Goal: Complete application form: Complete application form

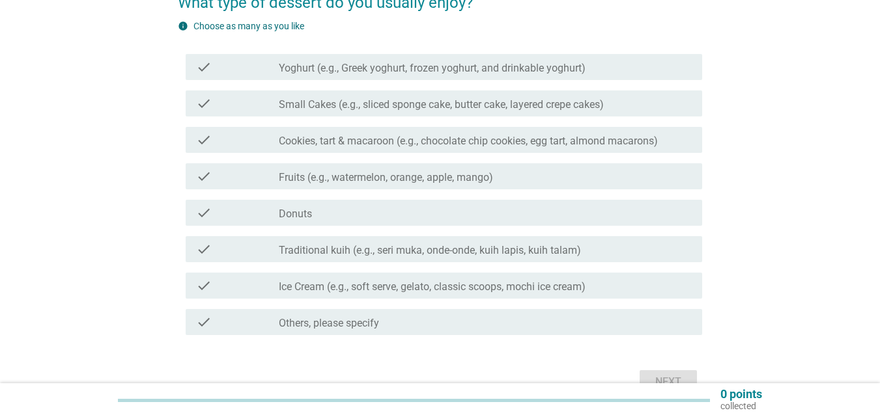
scroll to position [130, 0]
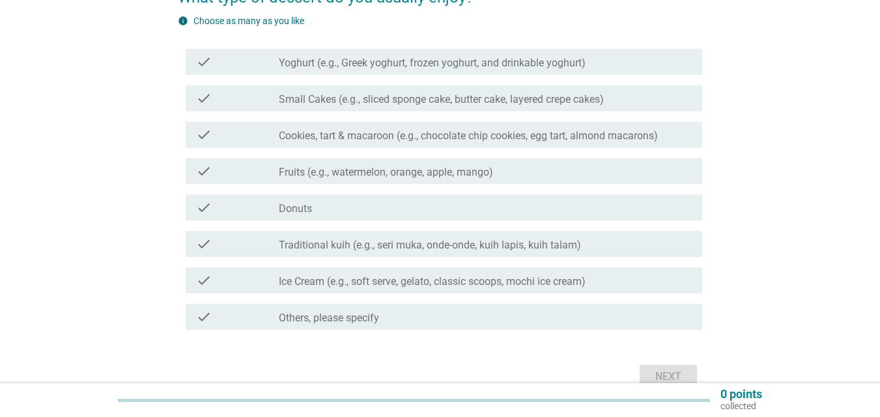
click at [383, 103] on label "Small Cakes (e.g., sliced sponge cake, butter cake, layered crepe cakes)" at bounding box center [441, 99] width 325 height 13
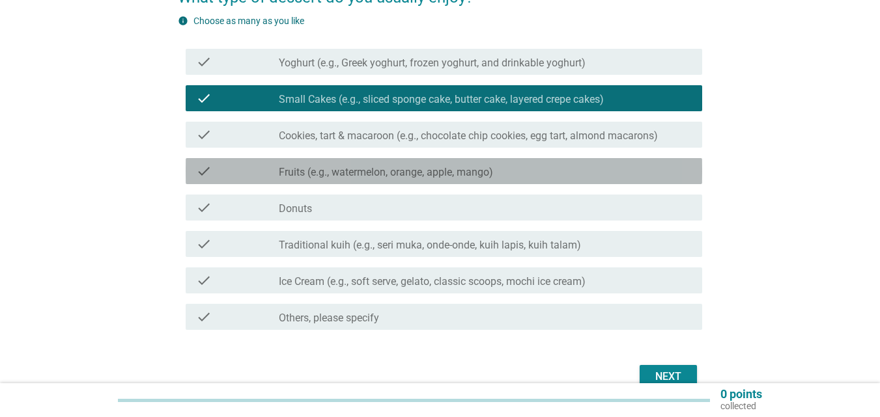
click at [361, 176] on label "Fruits (e.g., watermelon, orange, apple, mango)" at bounding box center [386, 172] width 214 height 13
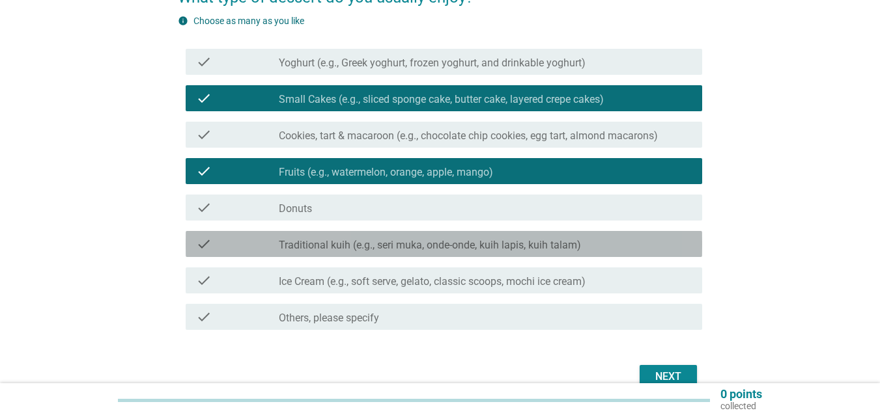
click at [366, 243] on label "Traditional kuih (e.g., seri muka, onde-onde, kuih lapis, kuih talam)" at bounding box center [430, 245] width 302 height 13
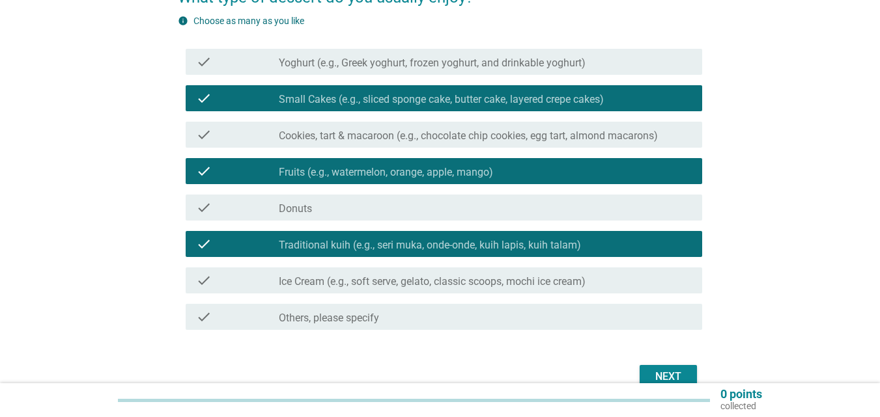
click at [396, 286] on label "Ice Cream (e.g., soft serve, gelato, classic scoops, mochi ice cream)" at bounding box center [432, 281] width 307 height 13
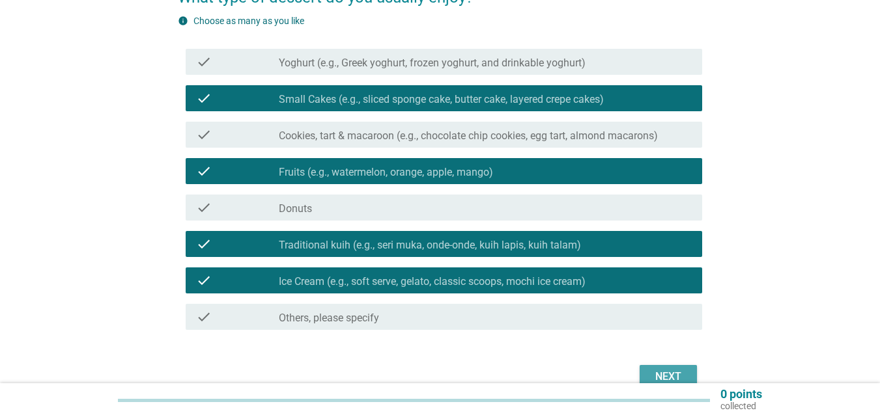
click at [671, 372] on div "Next" at bounding box center [668, 377] width 36 height 16
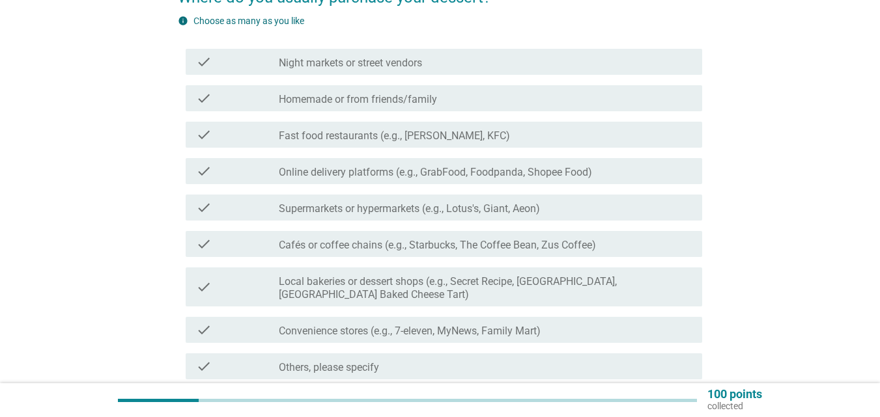
click at [367, 143] on div "check check_box_outline_blank Fast food restaurants (e.g., [PERSON_NAME], KFC)" at bounding box center [444, 135] width 516 height 26
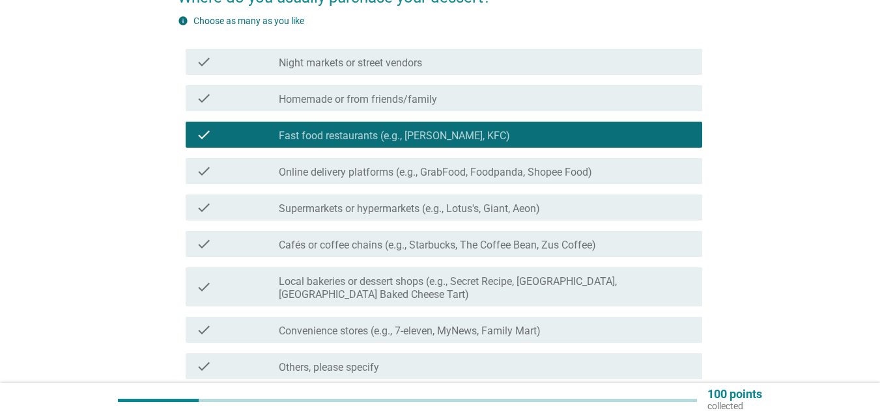
click at [340, 251] on label "Cafés or coffee chains (e.g., Starbucks, The Coffee Bean, Zus Coffee)" at bounding box center [437, 245] width 317 height 13
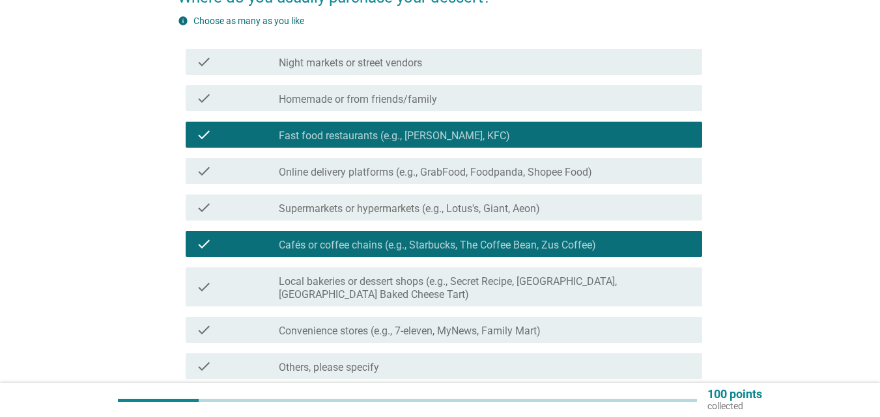
click at [332, 293] on label "Local bakeries or dessert shops (e.g., Secret Recipe, [GEOGRAPHIC_DATA], [GEOGR…" at bounding box center [485, 288] width 413 height 26
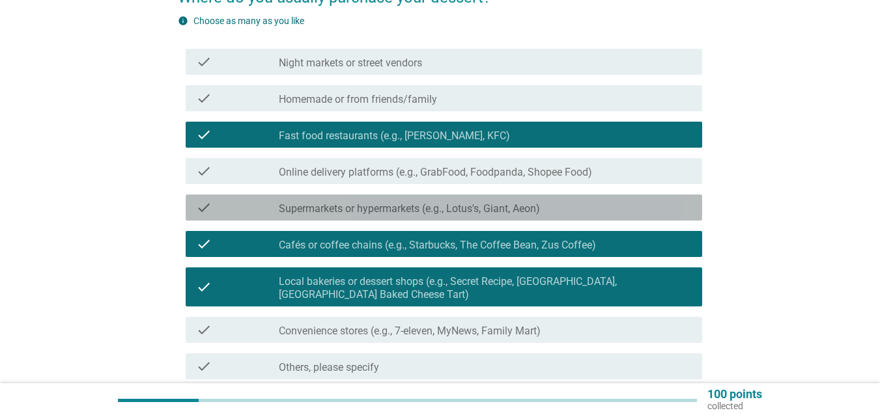
click at [348, 215] on div "check check_box_outline_blank Supermarkets or hypermarkets (e.g., Lotus's, Gian…" at bounding box center [444, 208] width 516 height 26
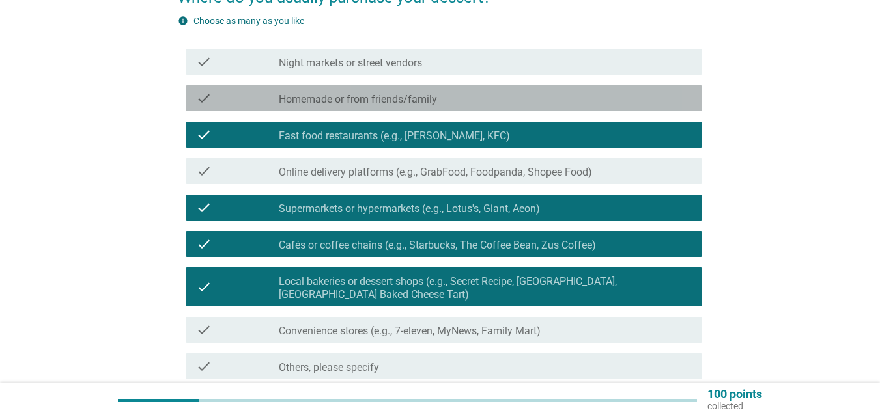
click at [409, 92] on div "check_box_outline_blank Homemade or from friends/family" at bounding box center [485, 98] width 413 height 16
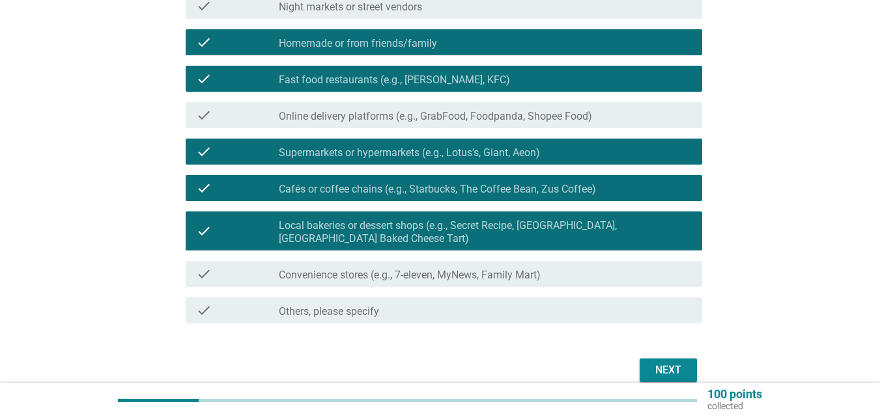
scroll to position [247, 0]
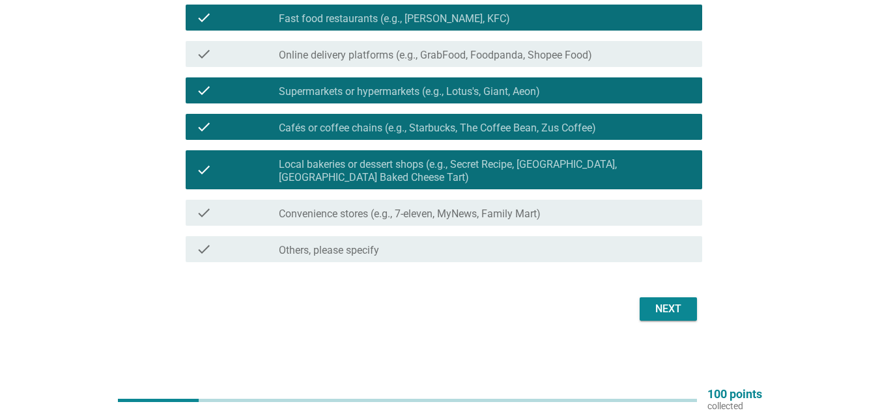
click at [658, 307] on div "Next" at bounding box center [668, 309] width 36 height 16
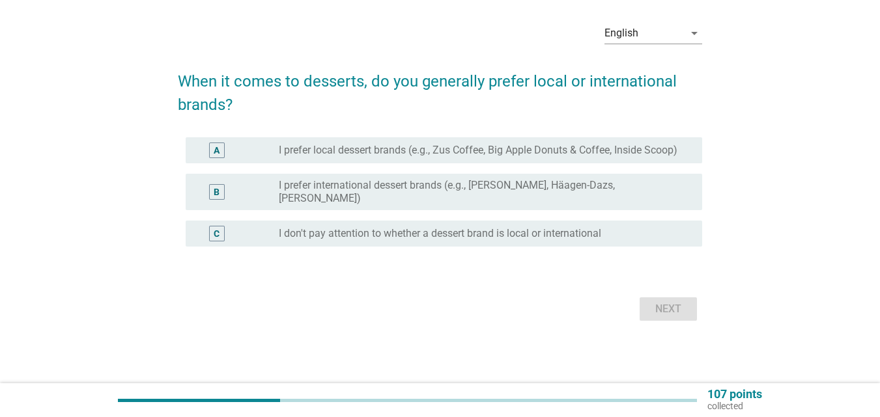
scroll to position [0, 0]
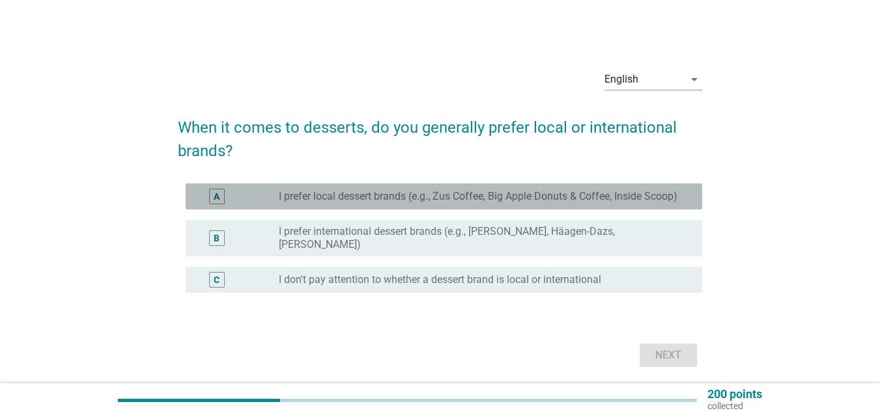
click at [415, 202] on label "I prefer local dessert brands (e.g., Zus Coffee, Big Apple Donuts & Coffee, Ins…" at bounding box center [478, 196] width 398 height 13
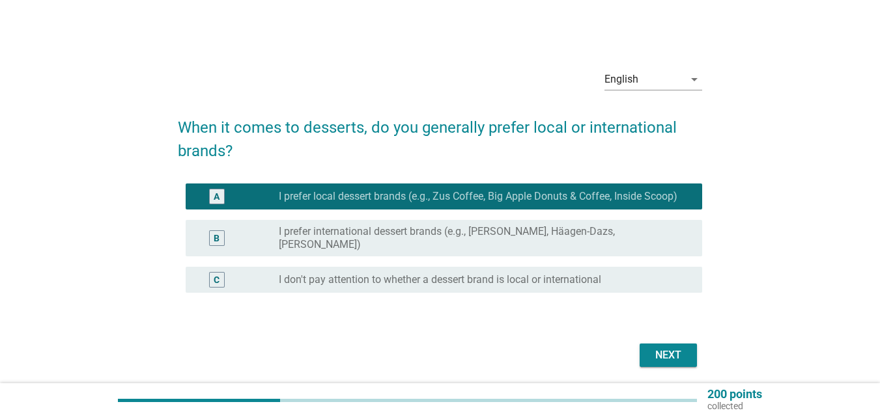
click at [682, 369] on div "Next" at bounding box center [440, 355] width 524 height 31
click at [669, 351] on div "Next" at bounding box center [668, 356] width 36 height 16
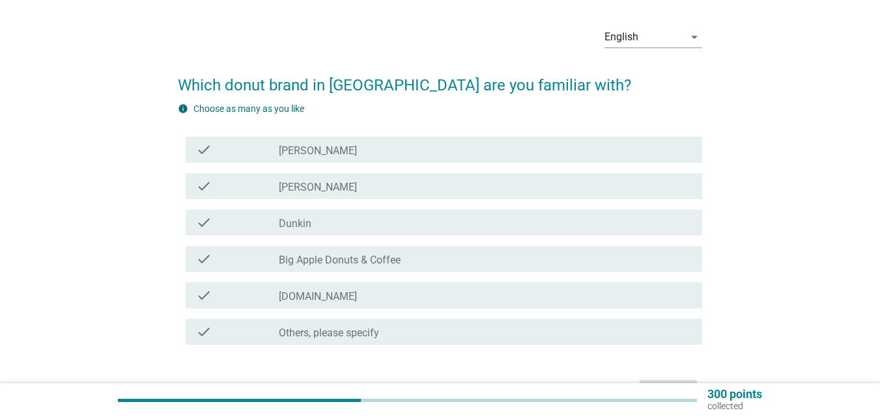
scroll to position [65, 0]
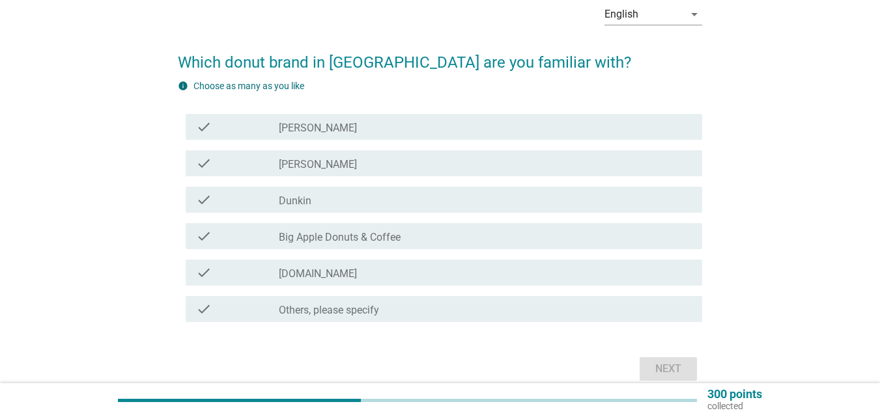
click at [370, 202] on div "check_box_outline_blank Dunkin" at bounding box center [485, 200] width 413 height 16
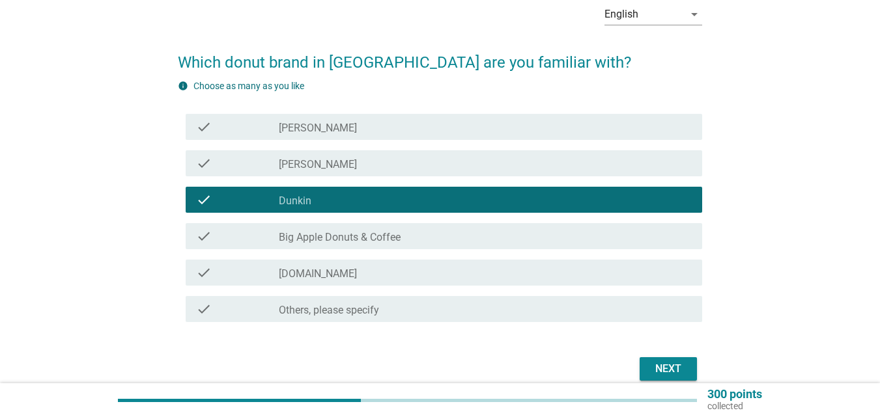
click at [373, 223] on div "check check_box_outline_blank Big Apple Donuts & Coffee" at bounding box center [444, 236] width 516 height 26
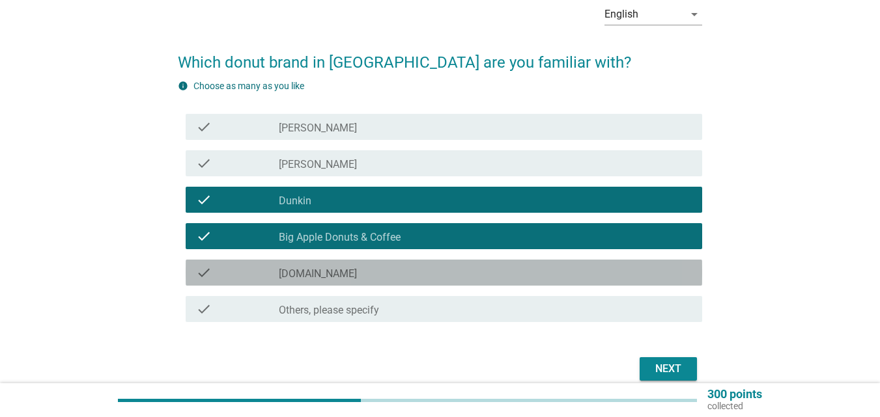
click at [367, 266] on div "check_box_outline_blank [DOMAIN_NAME]" at bounding box center [485, 273] width 413 height 16
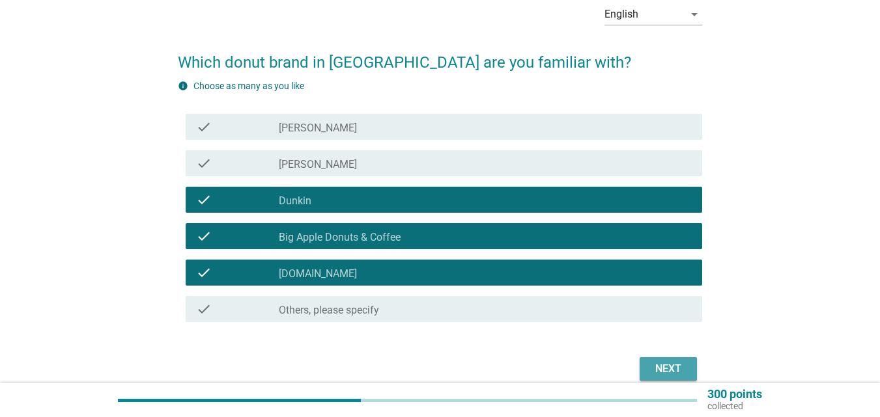
click at [665, 370] on div "Next" at bounding box center [668, 369] width 36 height 16
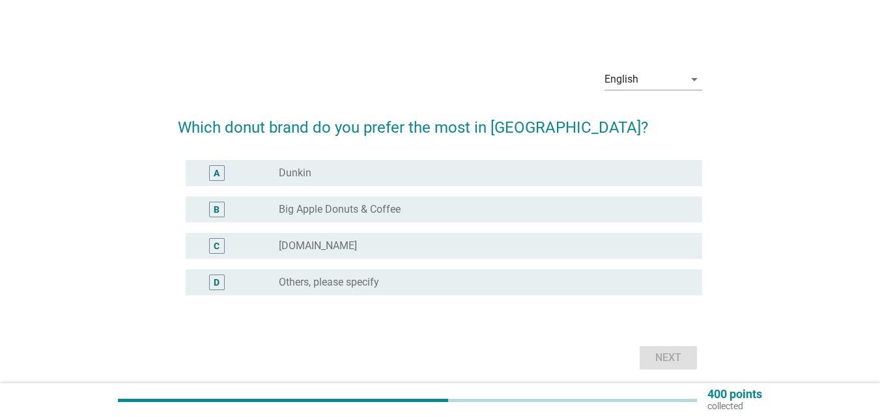
click at [378, 210] on label "Big Apple Donuts & Coffee" at bounding box center [340, 209] width 122 height 13
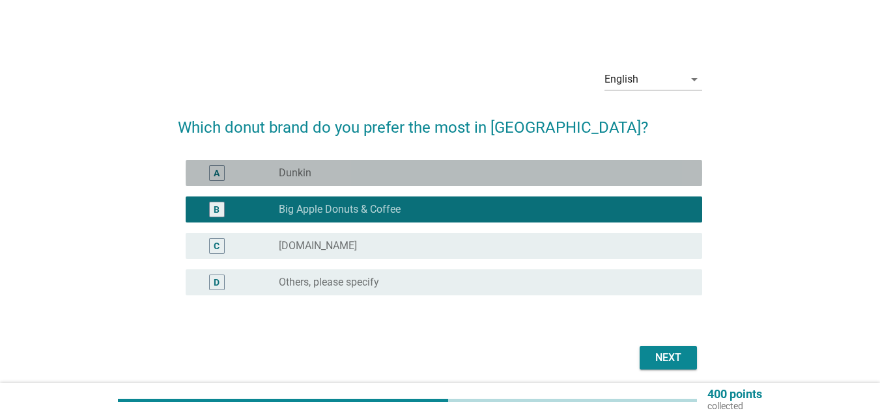
click at [395, 180] on div "radio_button_unchecked Dunkin" at bounding box center [485, 173] width 413 height 16
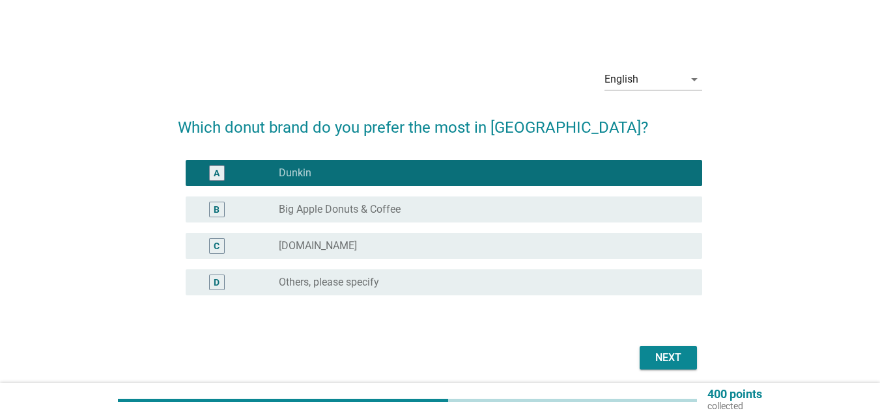
click at [388, 205] on label "Big Apple Donuts & Coffee" at bounding box center [340, 209] width 122 height 13
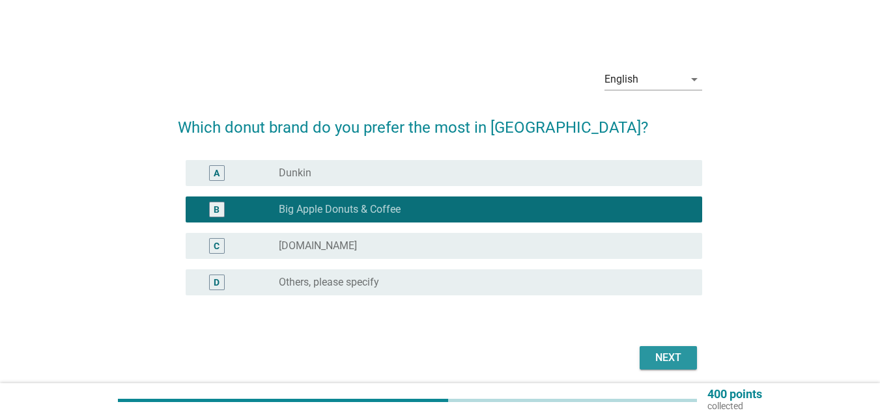
click at [667, 352] on div "Next" at bounding box center [668, 358] width 36 height 16
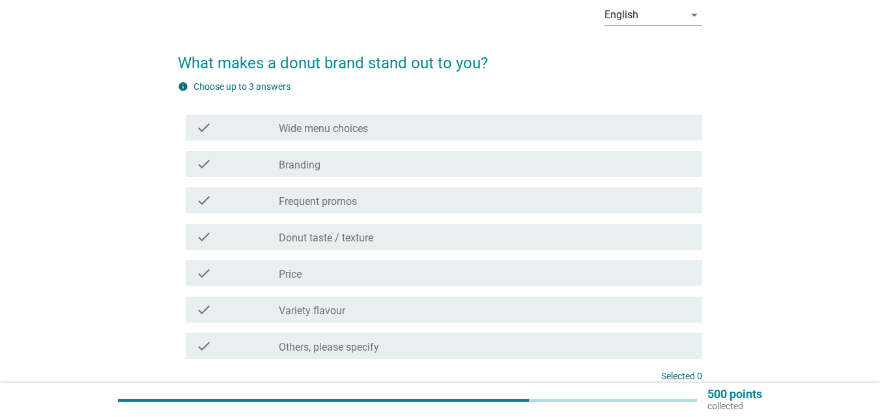
scroll to position [65, 0]
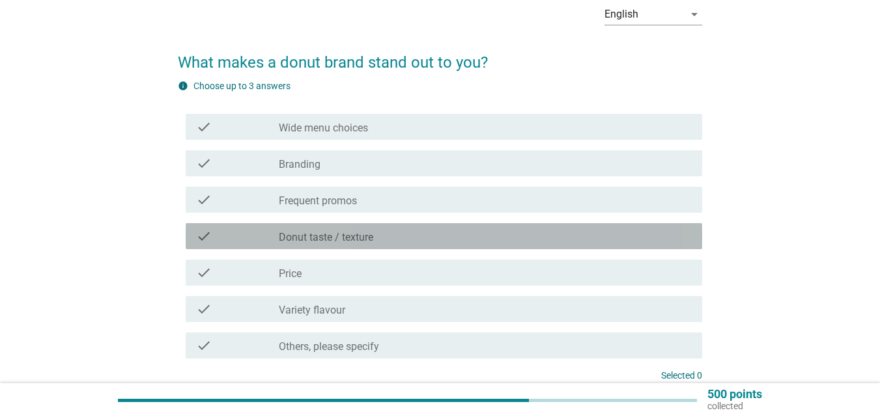
click at [425, 236] on div "check_box_outline_blank Donut taste / texture" at bounding box center [485, 237] width 413 height 16
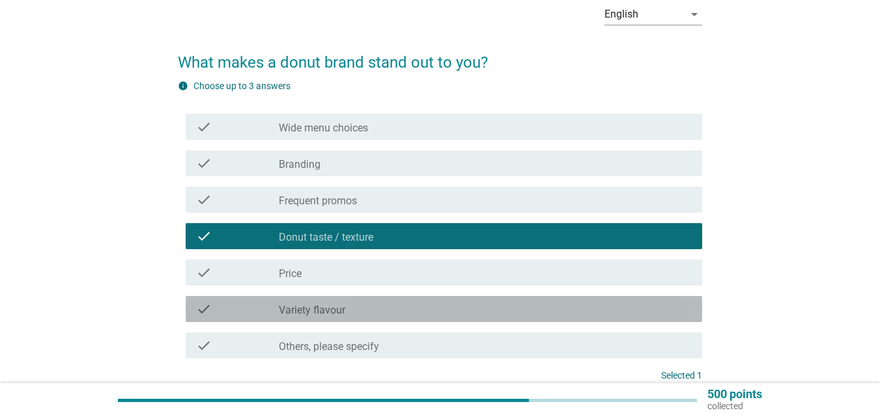
click at [385, 315] on div "check_box_outline_blank Variety flavour" at bounding box center [485, 309] width 413 height 16
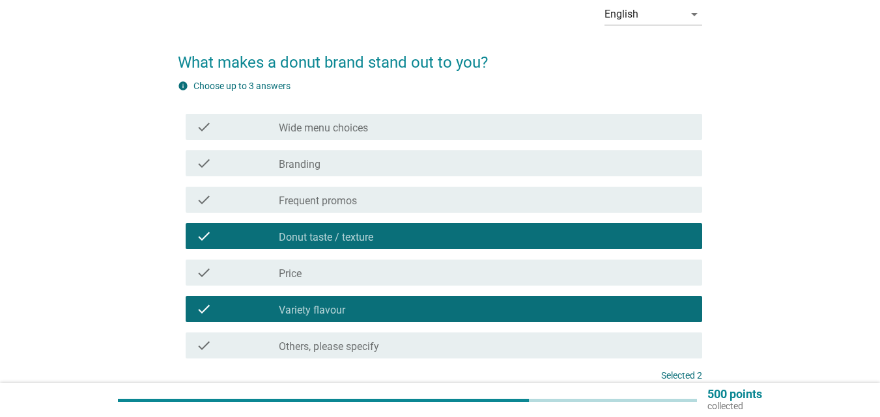
click at [363, 201] on div "check_box_outline_blank Frequent promos" at bounding box center [485, 200] width 413 height 16
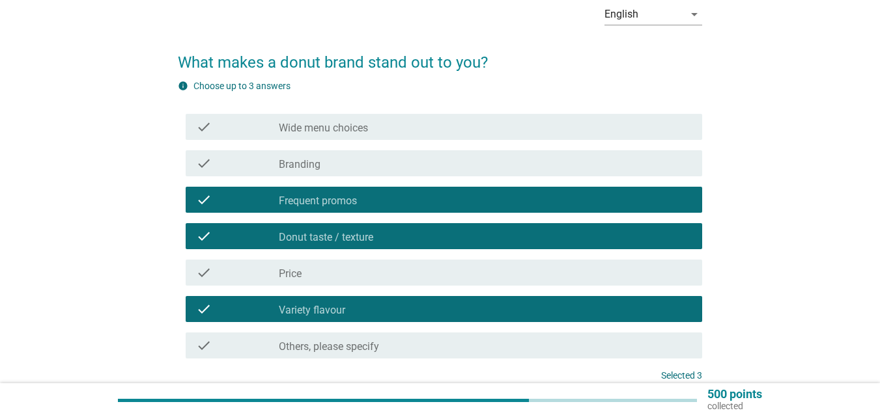
click at [378, 126] on div "check_box_outline_blank Wide menu choices" at bounding box center [485, 127] width 413 height 16
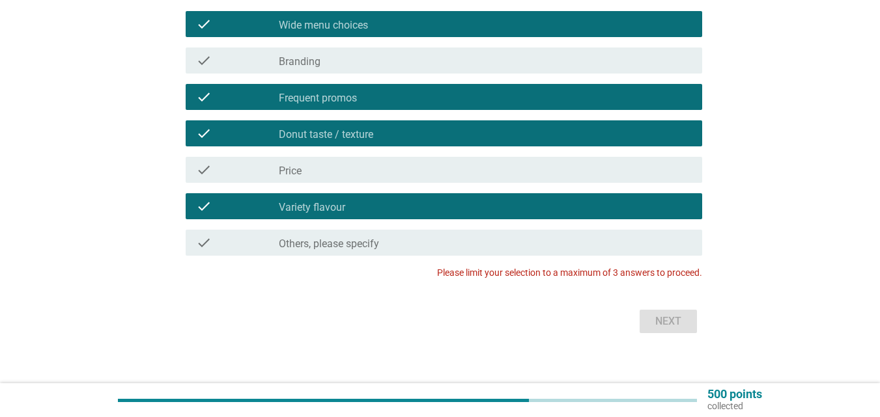
scroll to position [180, 0]
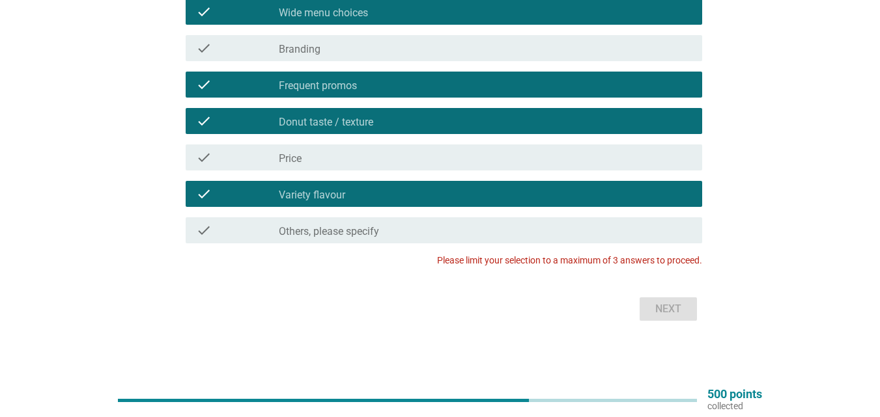
click at [480, 22] on div "check check_box_outline_blank Wide menu choices" at bounding box center [444, 12] width 516 height 26
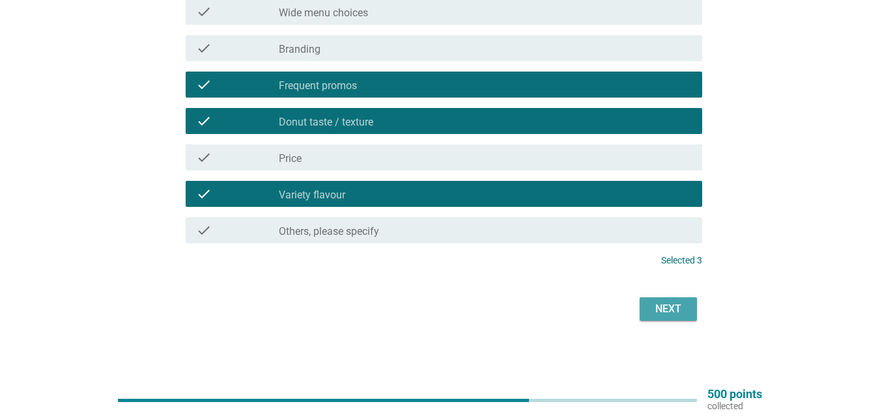
click at [660, 316] on div "Next" at bounding box center [668, 309] width 36 height 16
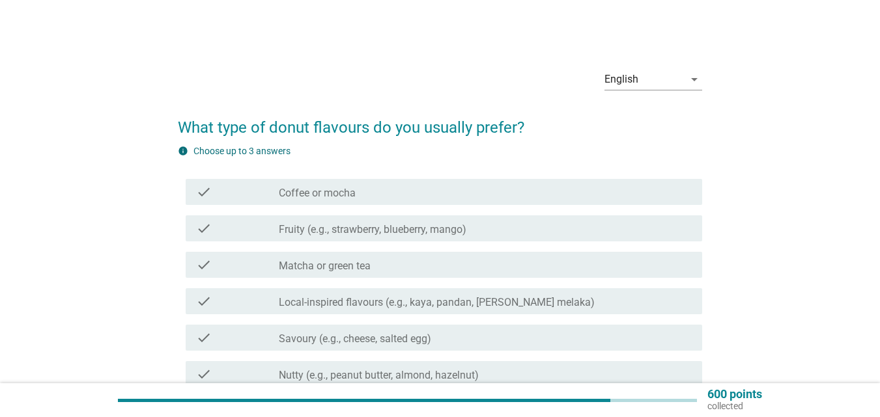
scroll to position [65, 0]
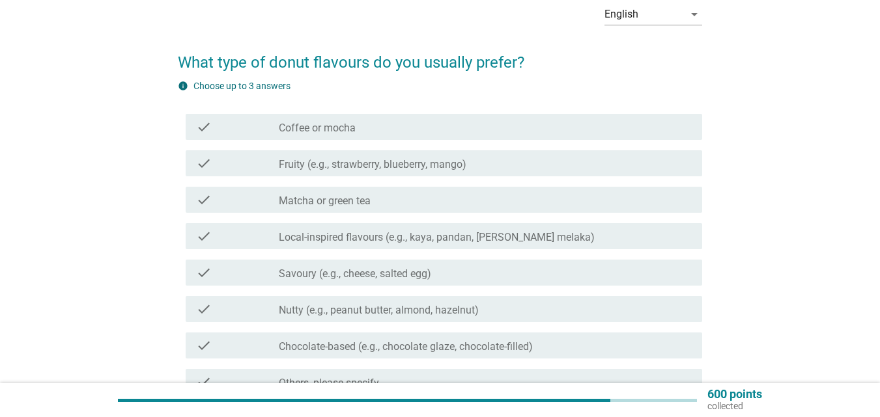
click at [432, 129] on div "check_box_outline_blank Coffee or mocha" at bounding box center [485, 127] width 413 height 16
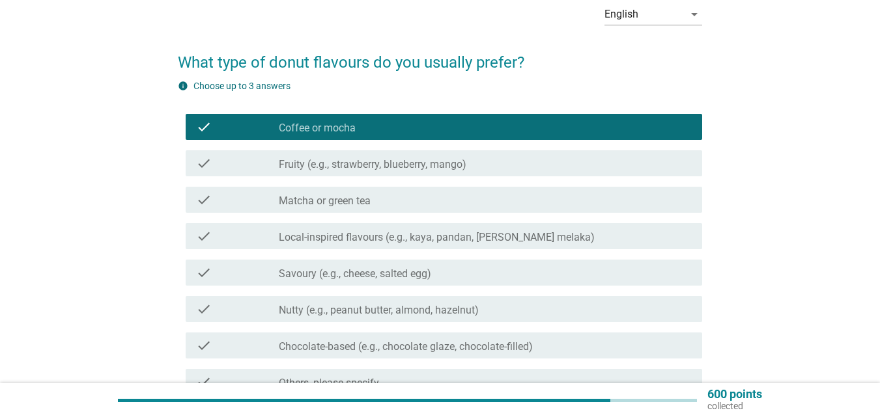
click at [383, 347] on label "Chocolate-based (e.g., chocolate glaze, chocolate-filled)" at bounding box center [406, 346] width 254 height 13
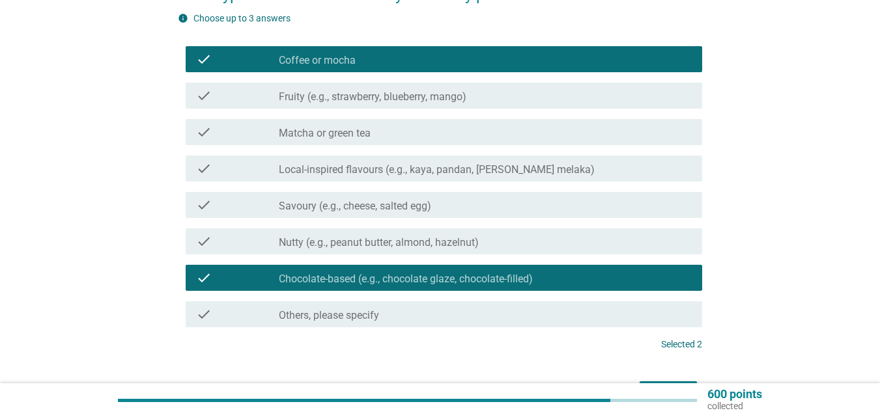
scroll to position [195, 0]
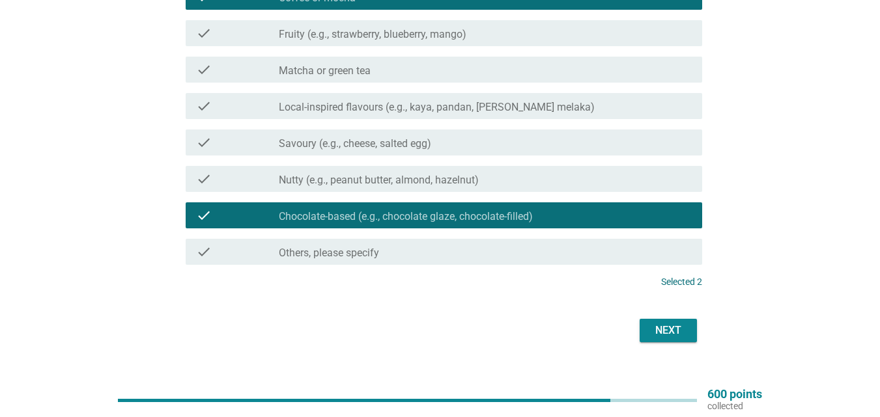
click at [378, 145] on label "Savoury (e.g., cheese, salted egg)" at bounding box center [355, 143] width 152 height 13
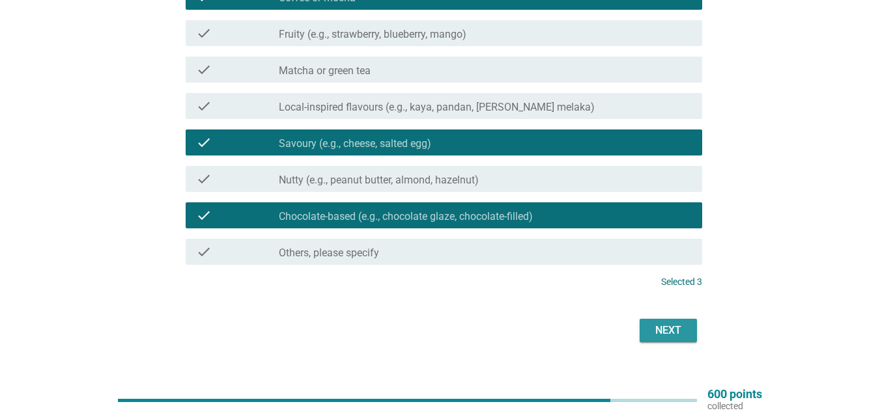
drag, startPoint x: 658, startPoint y: 331, endPoint x: 647, endPoint y: 329, distance: 10.5
click at [658, 331] on div "Next" at bounding box center [668, 331] width 36 height 16
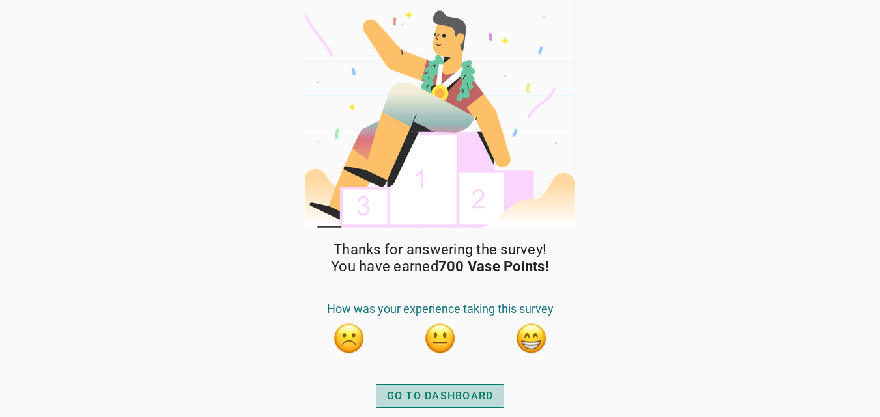
click at [467, 389] on div "GO TO DASHBOARD" at bounding box center [440, 397] width 107 height 16
